Goal: Task Accomplishment & Management: Manage account settings

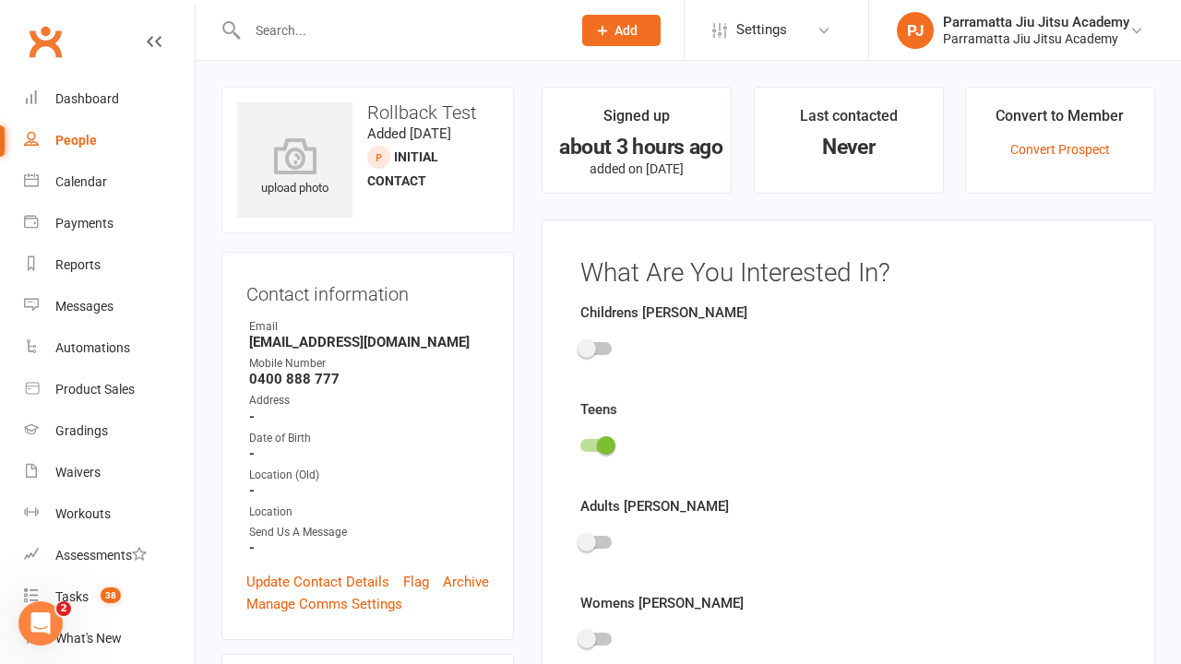
scroll to position [127, 0]
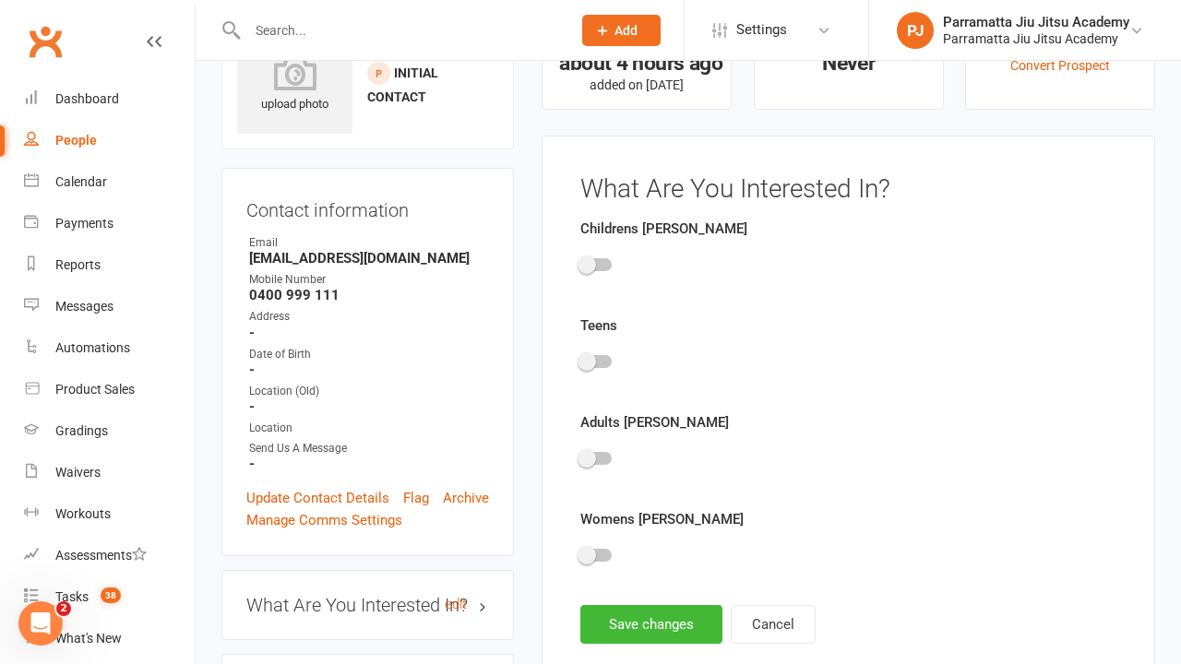
scroll to position [127, 0]
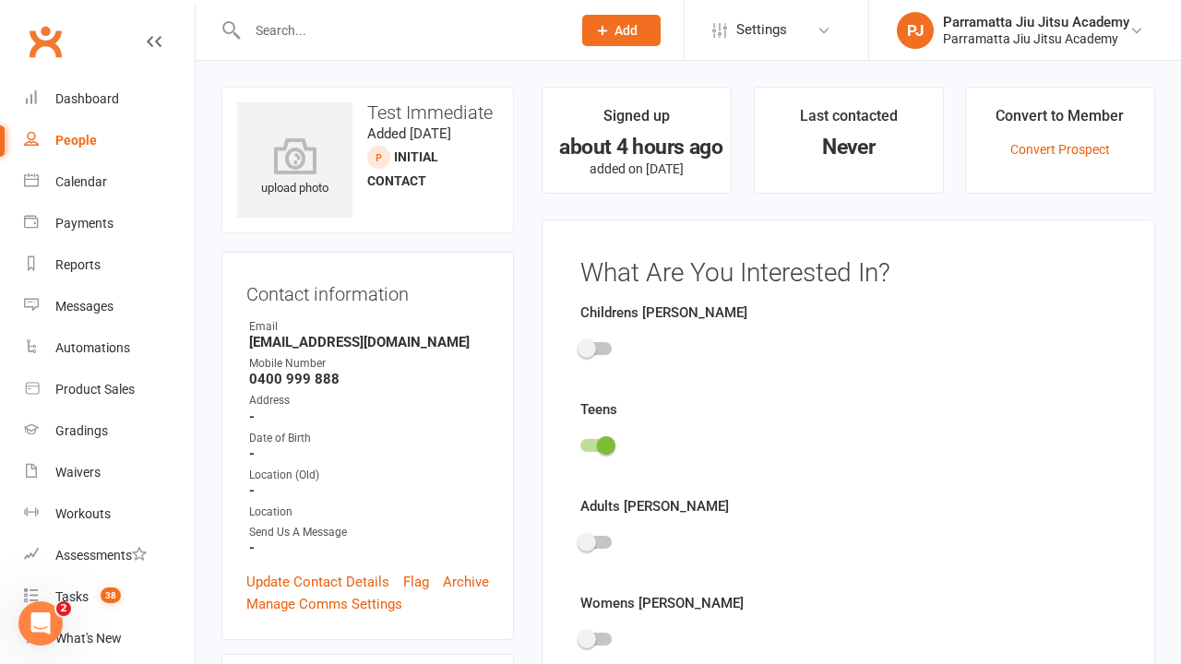
scroll to position [127, 0]
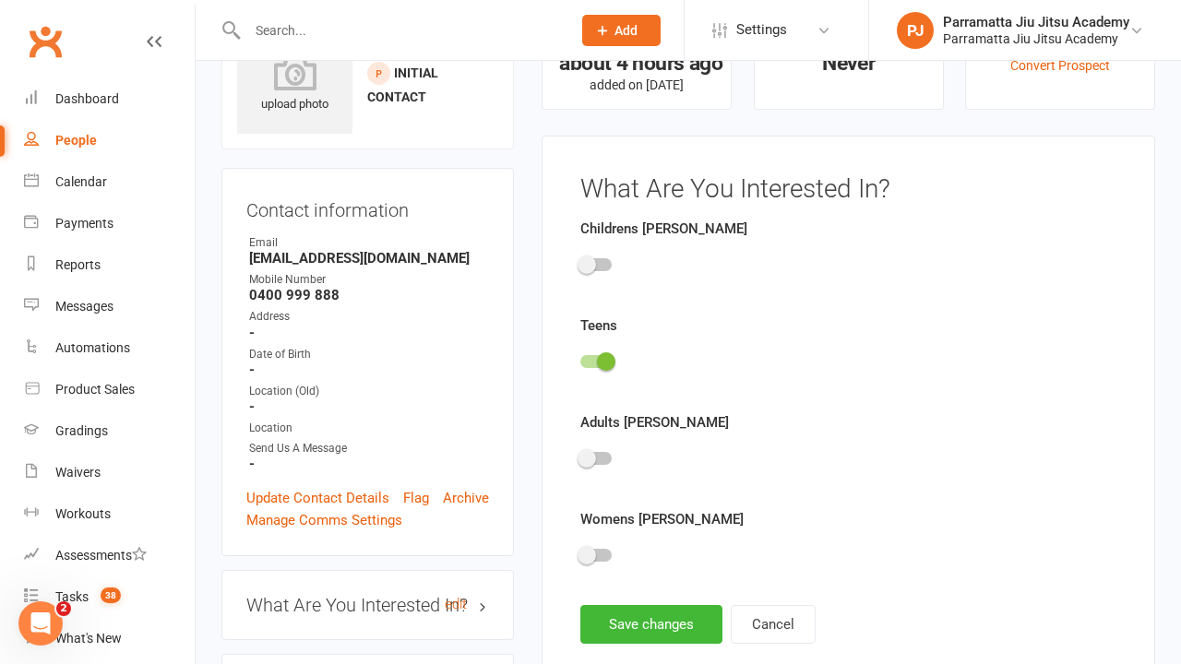
scroll to position [127, 0]
